Goal: Transaction & Acquisition: Obtain resource

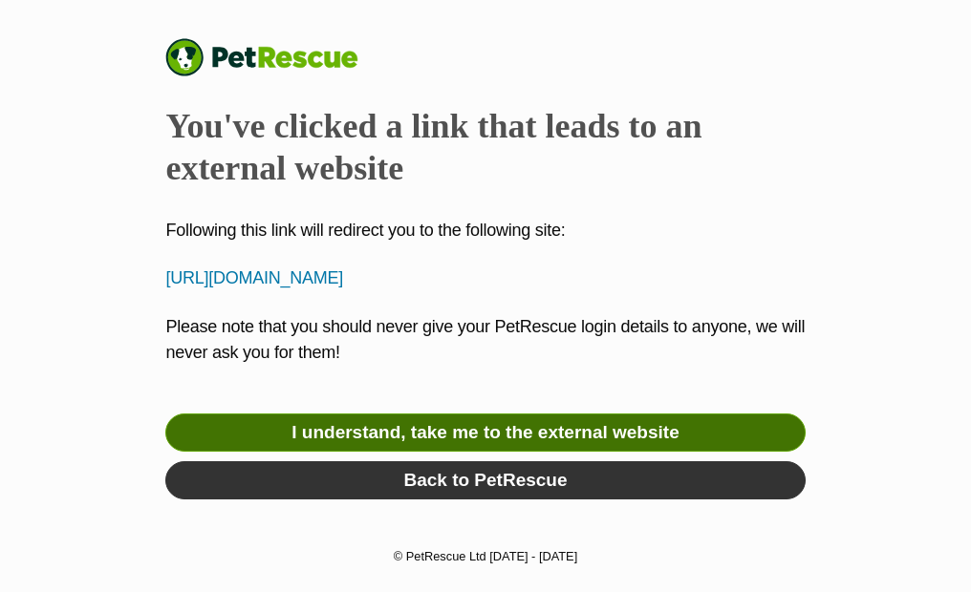
click at [438, 427] on link "I understand, take me to the external website" at bounding box center [484, 433] width 639 height 38
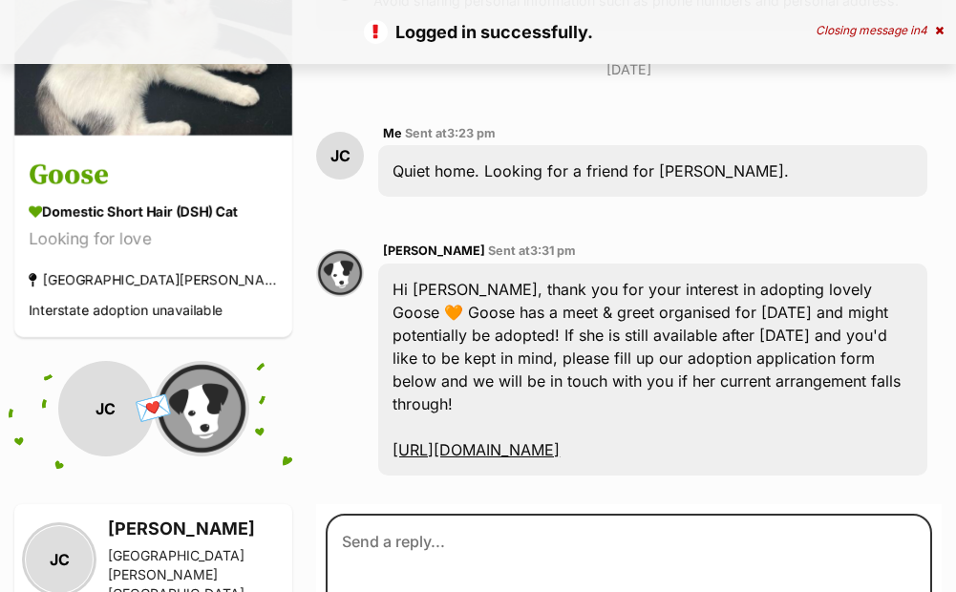
scroll to position [358, 0]
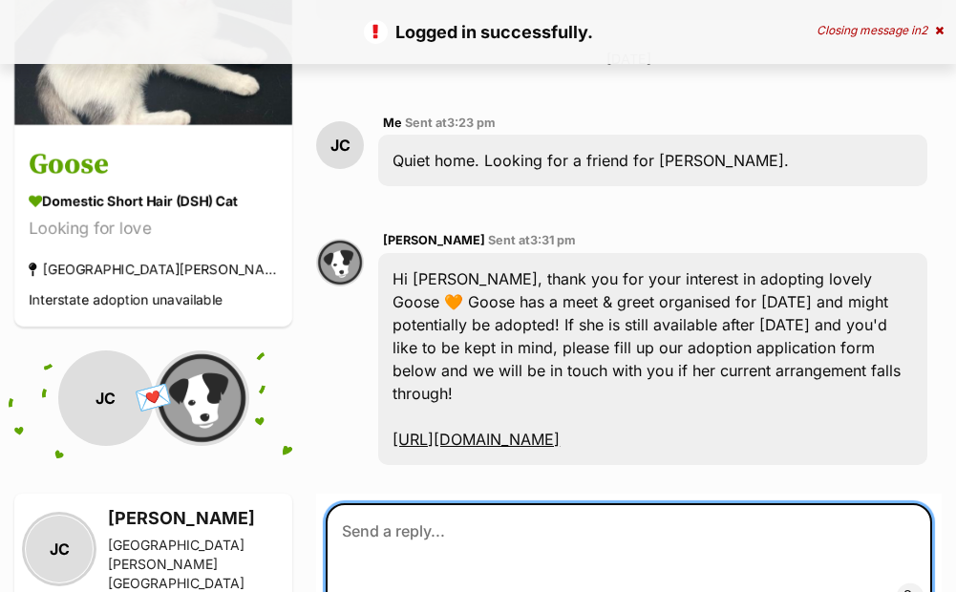
click at [420, 504] on textarea at bounding box center [629, 561] width 607 height 115
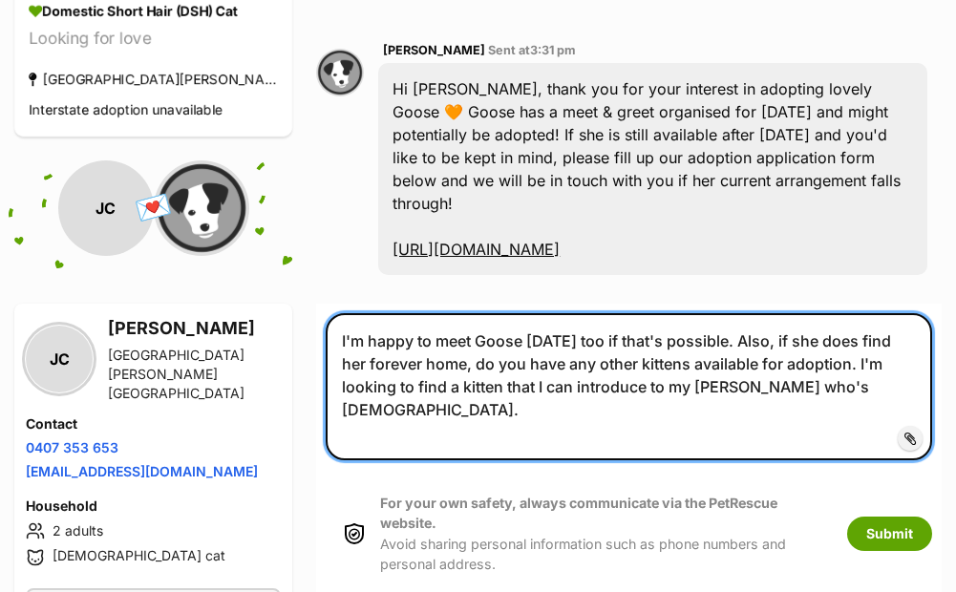
scroll to position [549, 0]
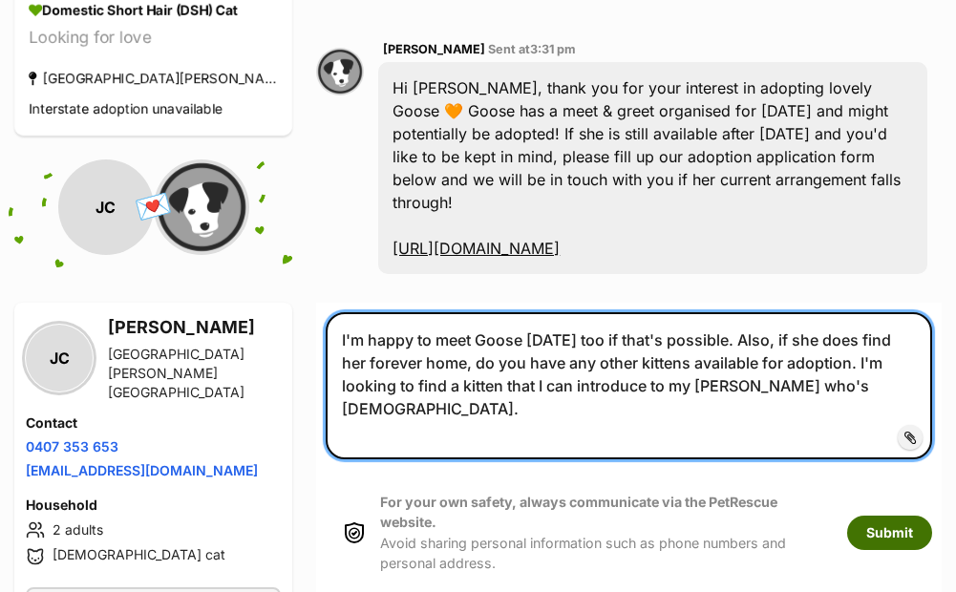
type textarea "I'm happy to meet Goose [DATE] too if that's possible. Also, if she does find h…"
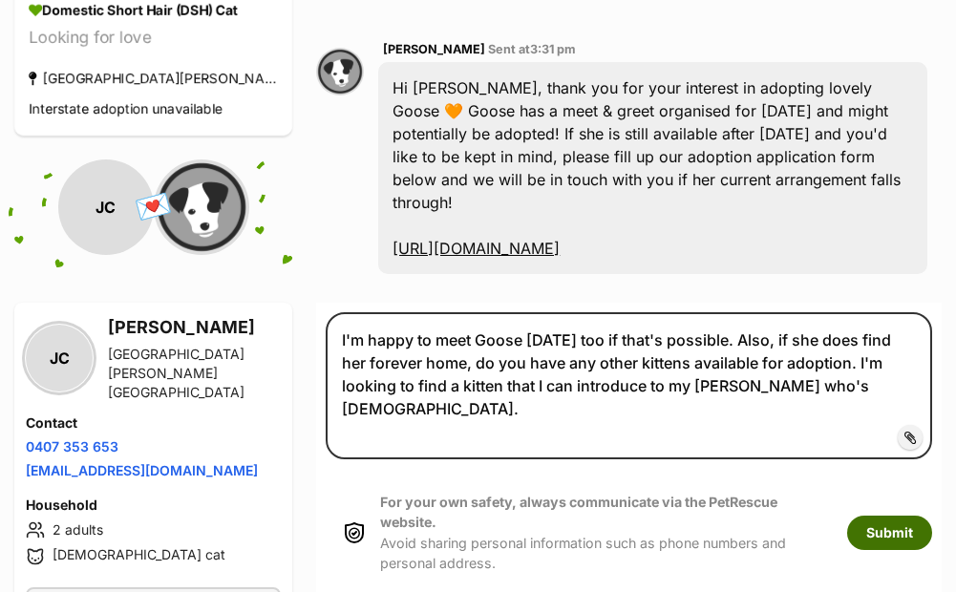
click at [886, 516] on button "Submit" at bounding box center [889, 533] width 85 height 34
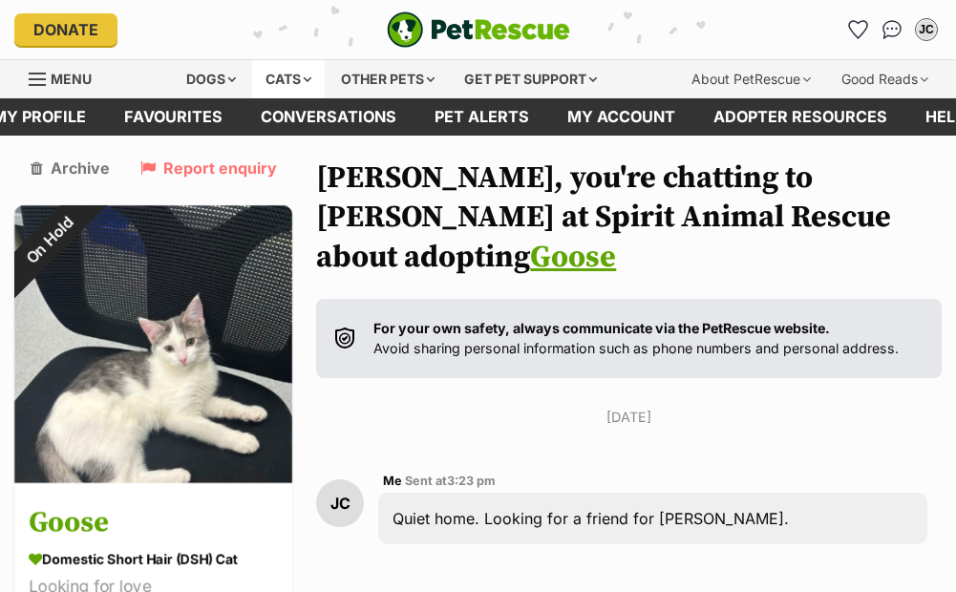
click at [278, 81] on div "Cats" at bounding box center [288, 79] width 73 height 38
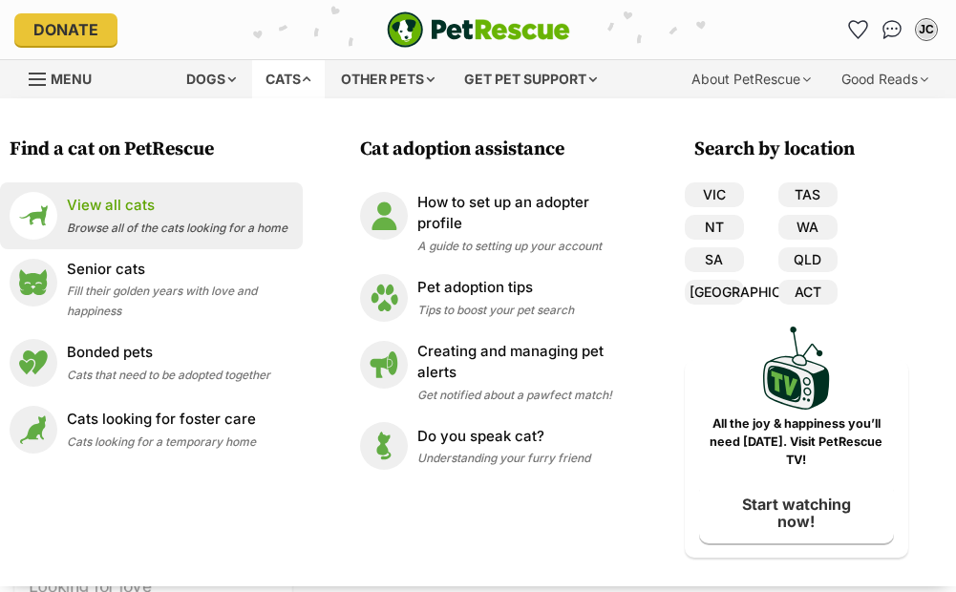
click at [118, 208] on p "View all cats" at bounding box center [177, 206] width 221 height 22
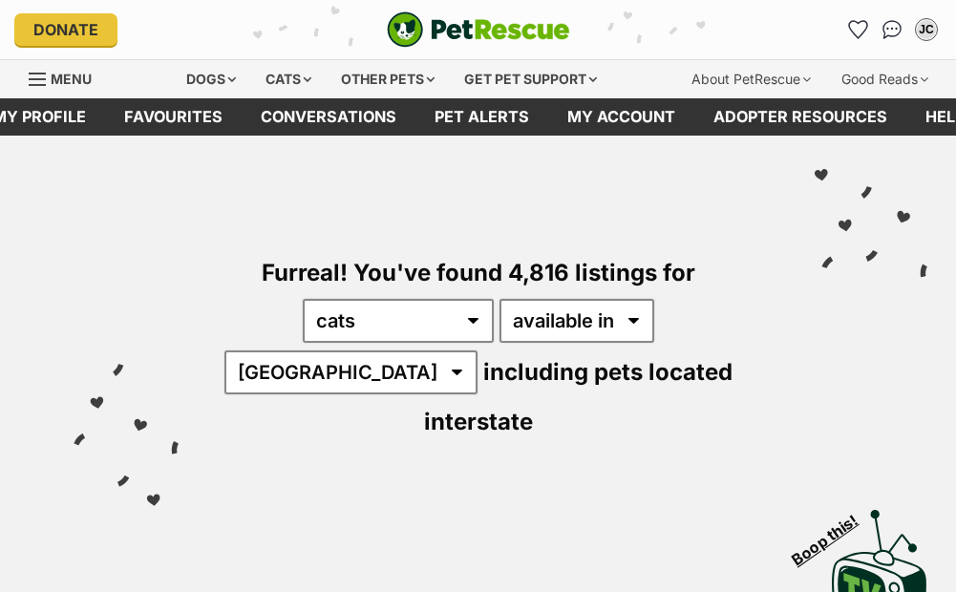
click at [303, 299] on select "any type of pet cats dogs other pets" at bounding box center [398, 321] width 191 height 44
click at [500, 324] on select "available in located in" at bounding box center [577, 321] width 155 height 44
select select "disabled"
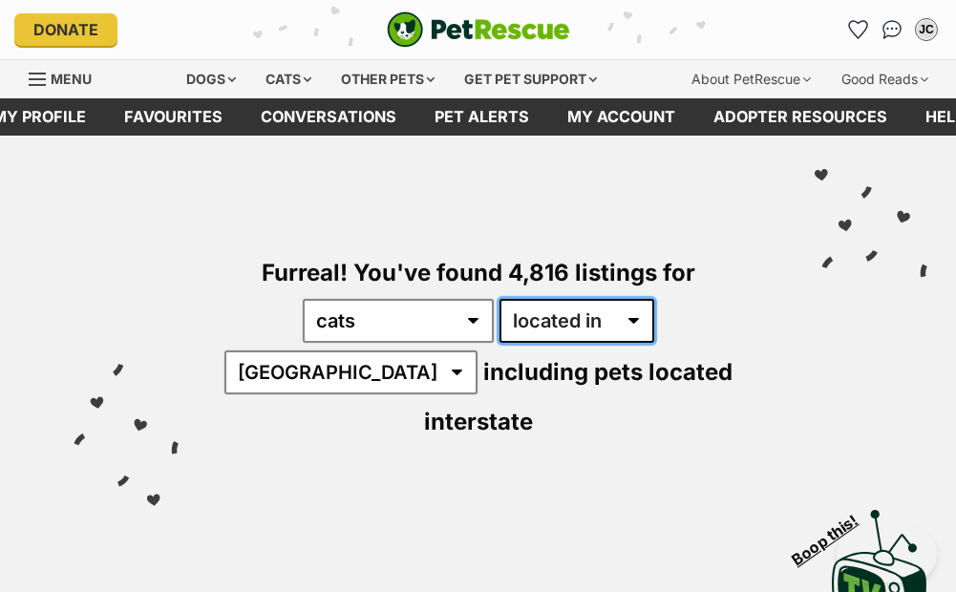
click at [500, 299] on select "available in located in" at bounding box center [577, 321] width 155 height 44
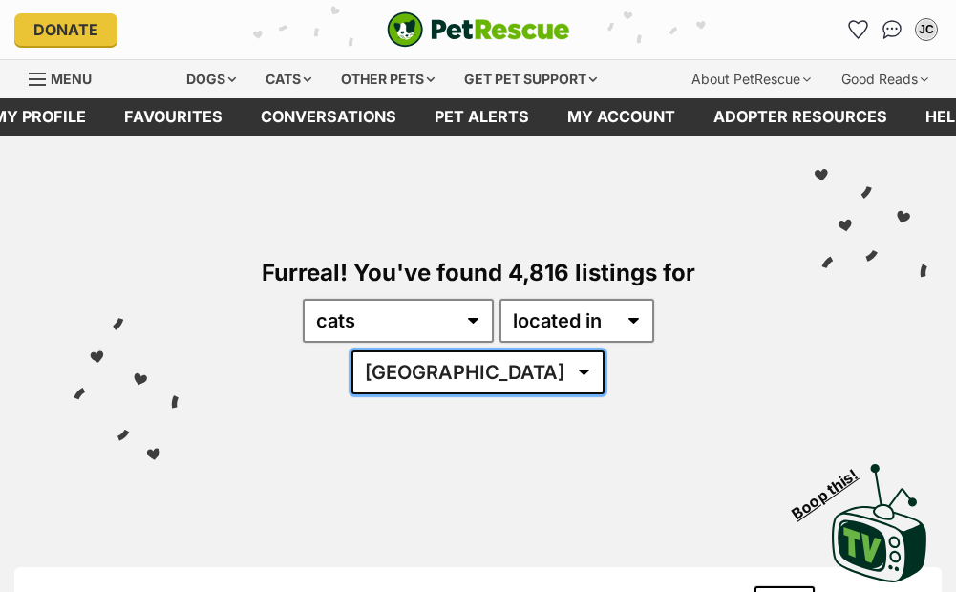
drag, startPoint x: 0, startPoint y: 0, endPoint x: 662, endPoint y: 322, distance: 736.3
click at [605, 351] on select "Australia ACT NSW NT QLD SA TAS VIC WA" at bounding box center [478, 373] width 253 height 44
select select "VIC"
click at [590, 351] on select "Australia ACT NSW NT QLD SA TAS VIC WA" at bounding box center [478, 373] width 253 height 44
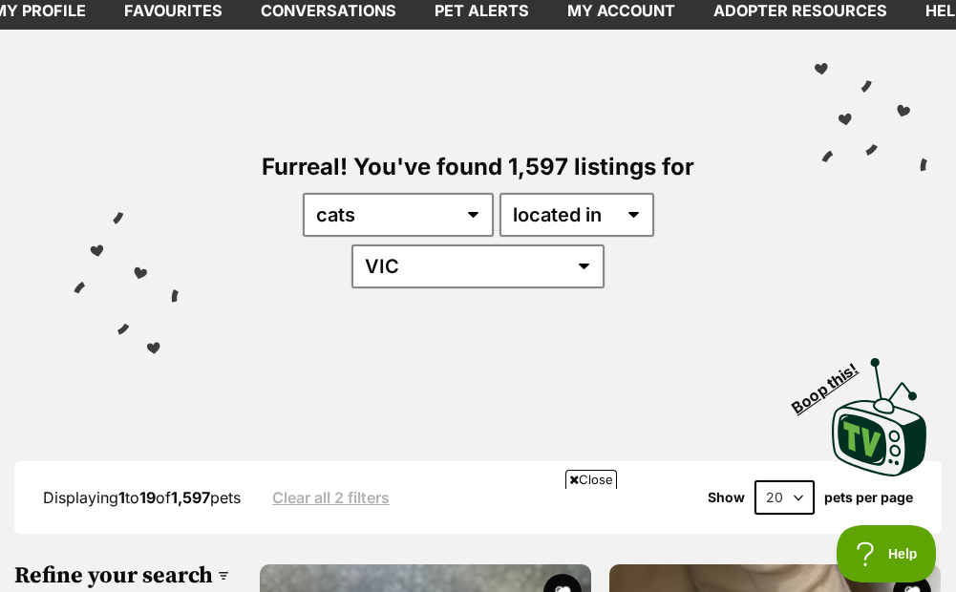
scroll to position [96, 0]
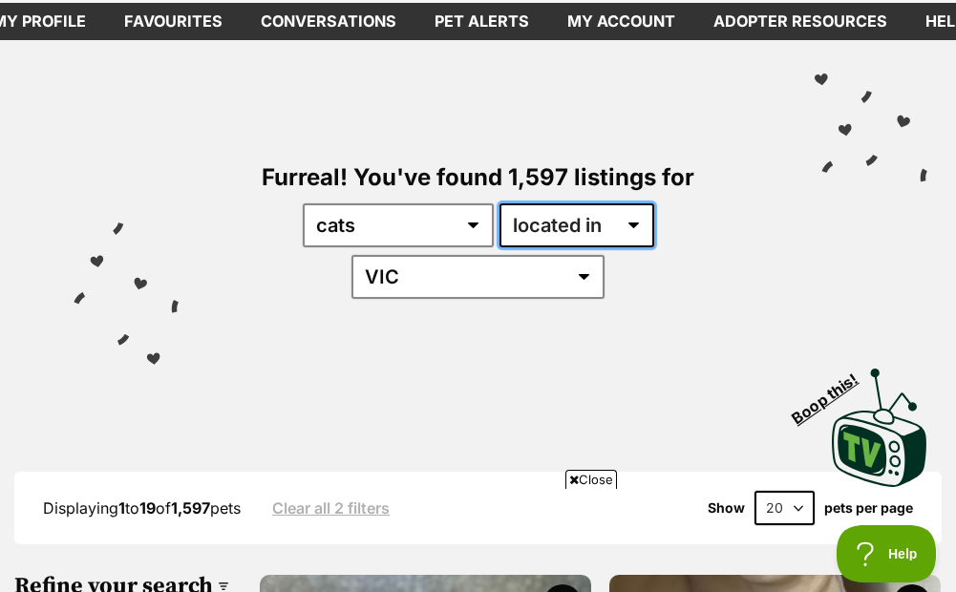
click at [566, 220] on select "available in located in" at bounding box center [577, 226] width 155 height 44
click at [500, 204] on select "available in located in" at bounding box center [577, 226] width 155 height 44
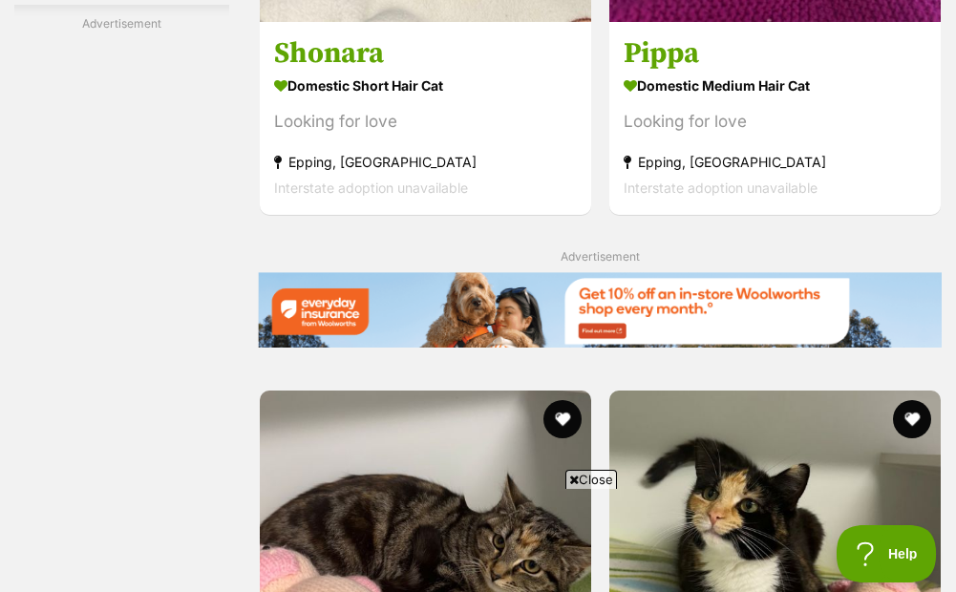
scroll to position [4682, 0]
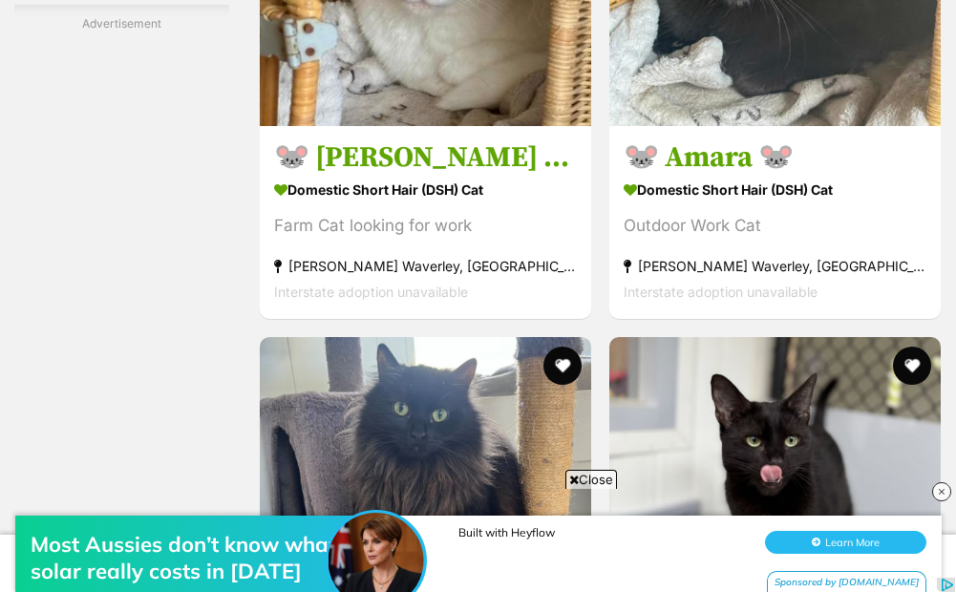
scroll to position [4682, 0]
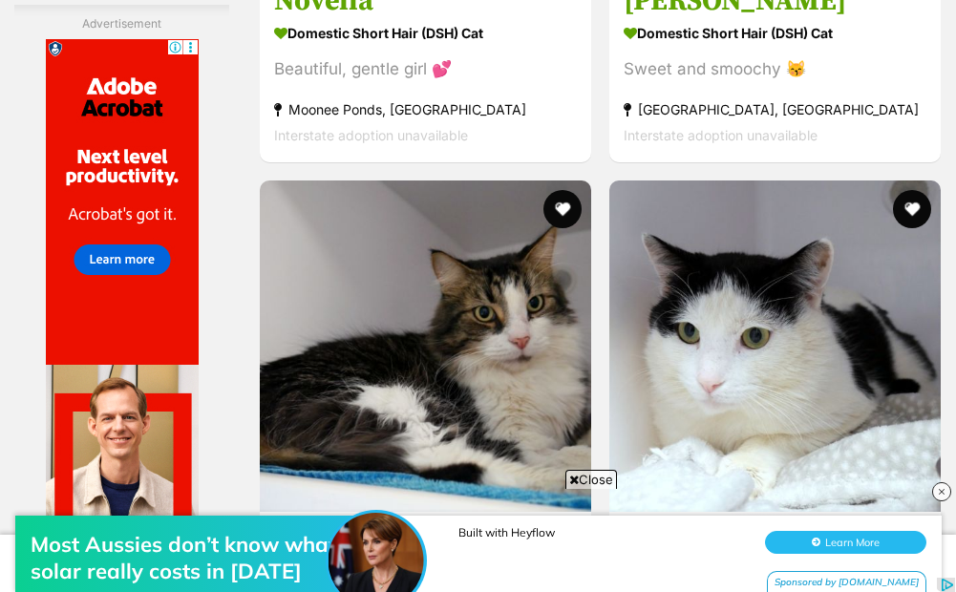
scroll to position [5064, 0]
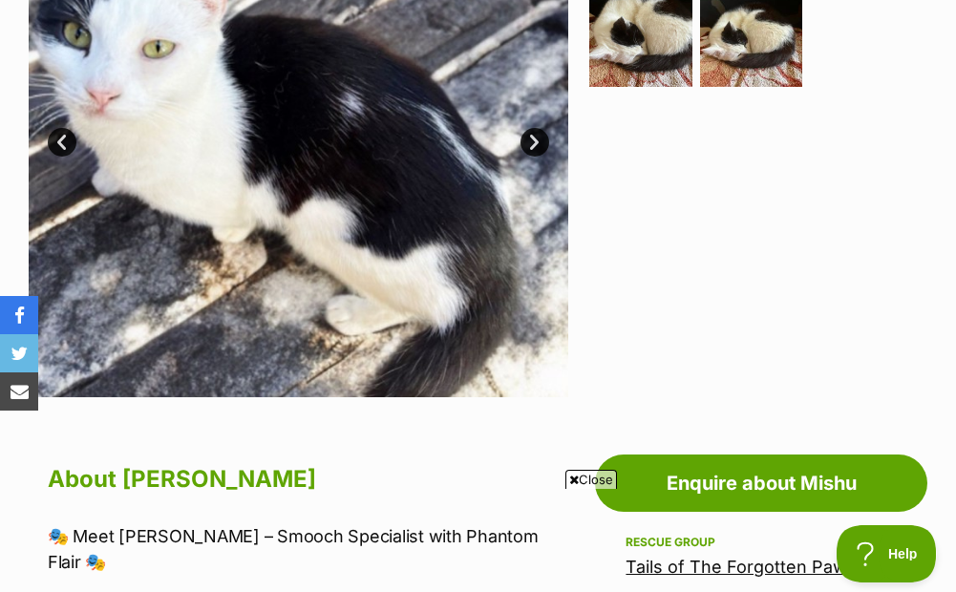
scroll to position [478, 0]
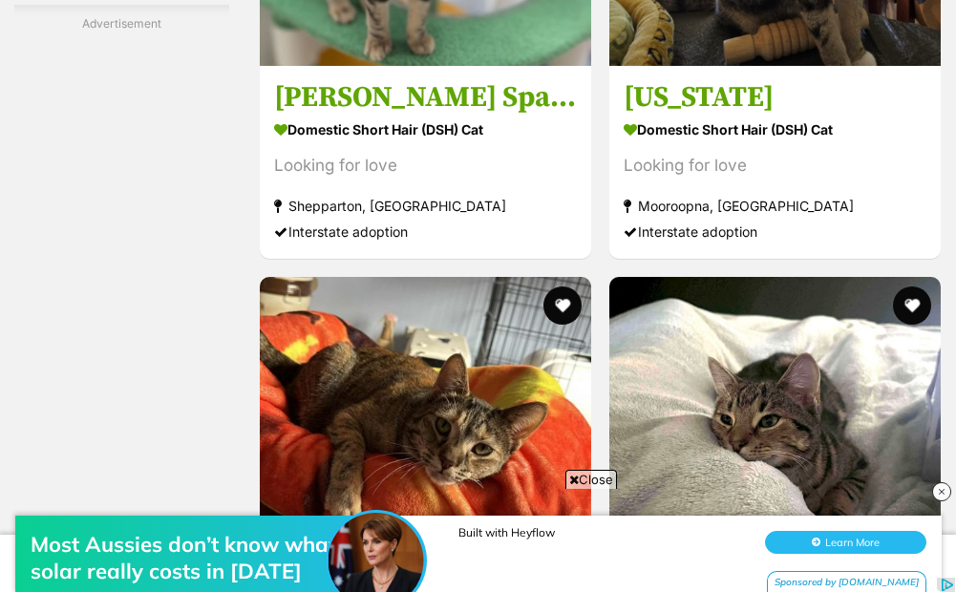
scroll to position [4682, 0]
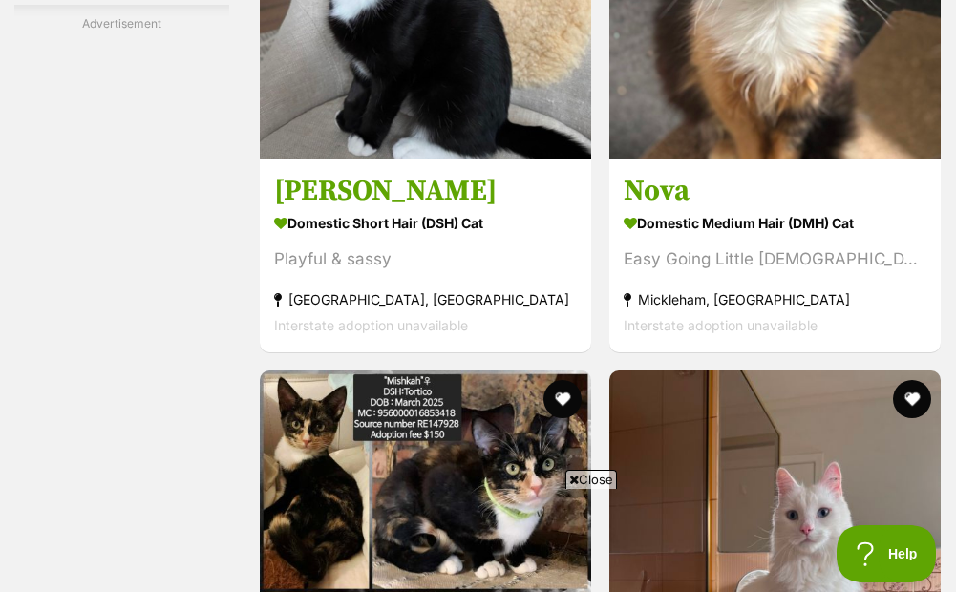
scroll to position [4586, 0]
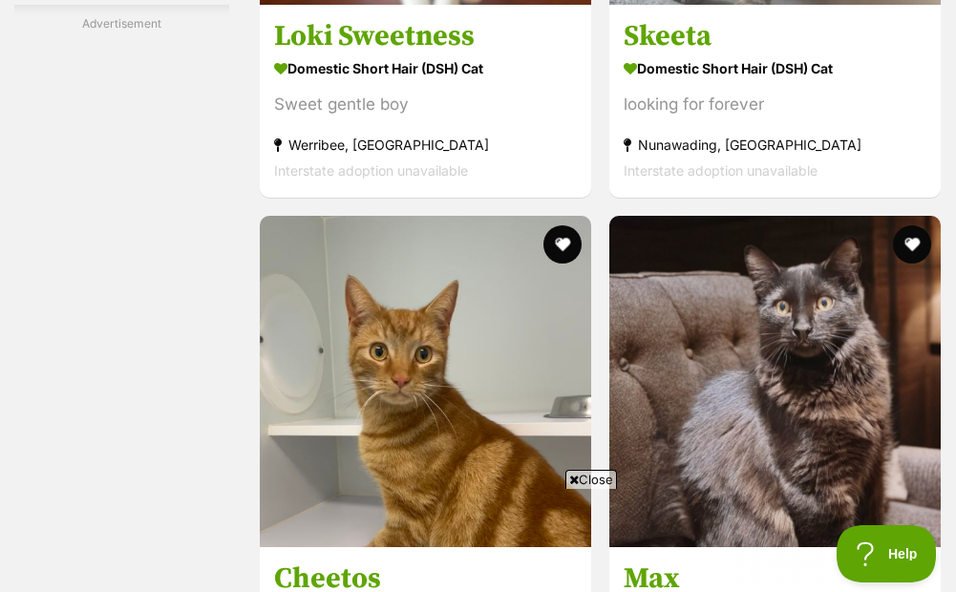
scroll to position [4968, 0]
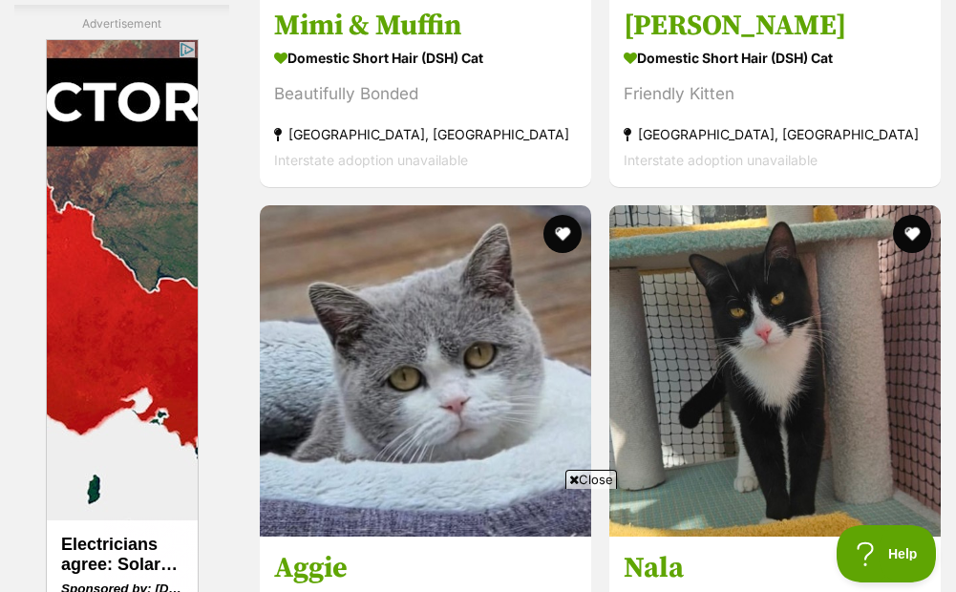
scroll to position [4777, 0]
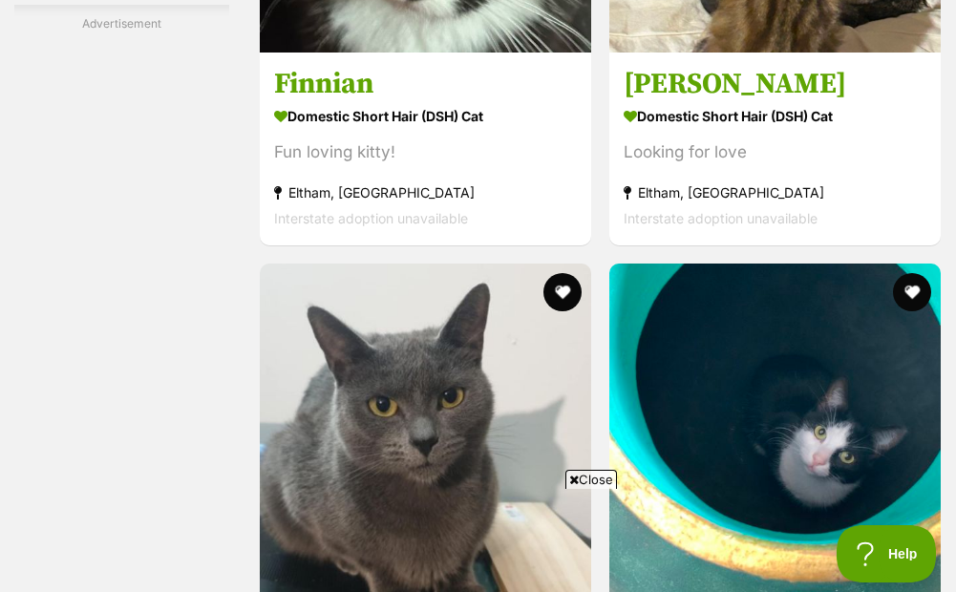
scroll to position [4682, 0]
